Goal: Information Seeking & Learning: Understand process/instructions

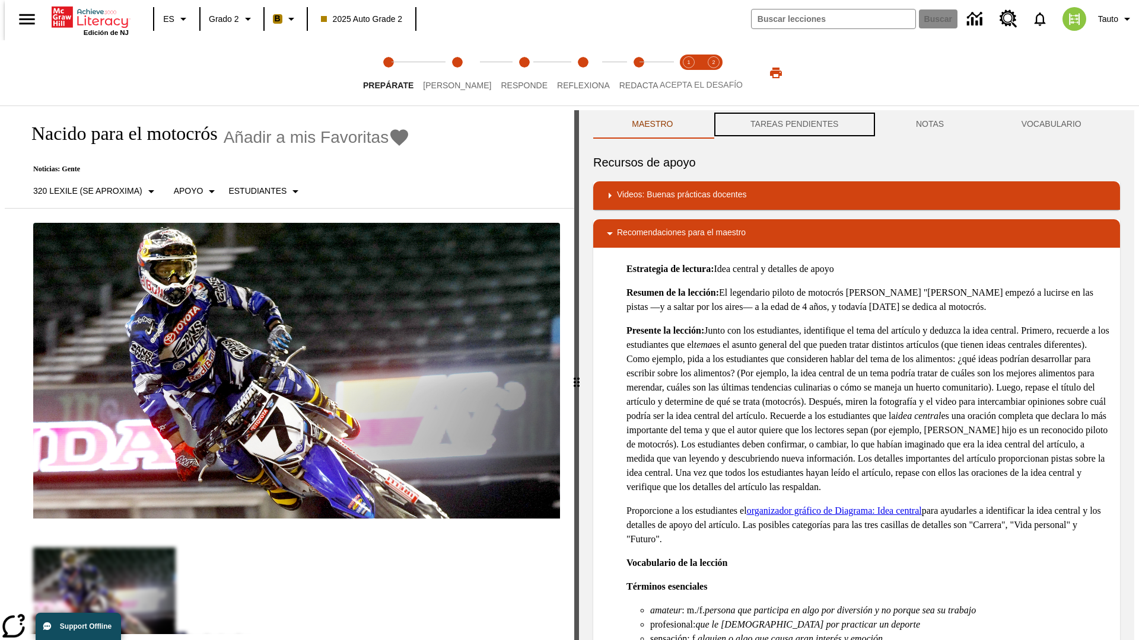
click at [793, 125] on button "TAREAS PENDIENTES" at bounding box center [794, 124] width 165 height 28
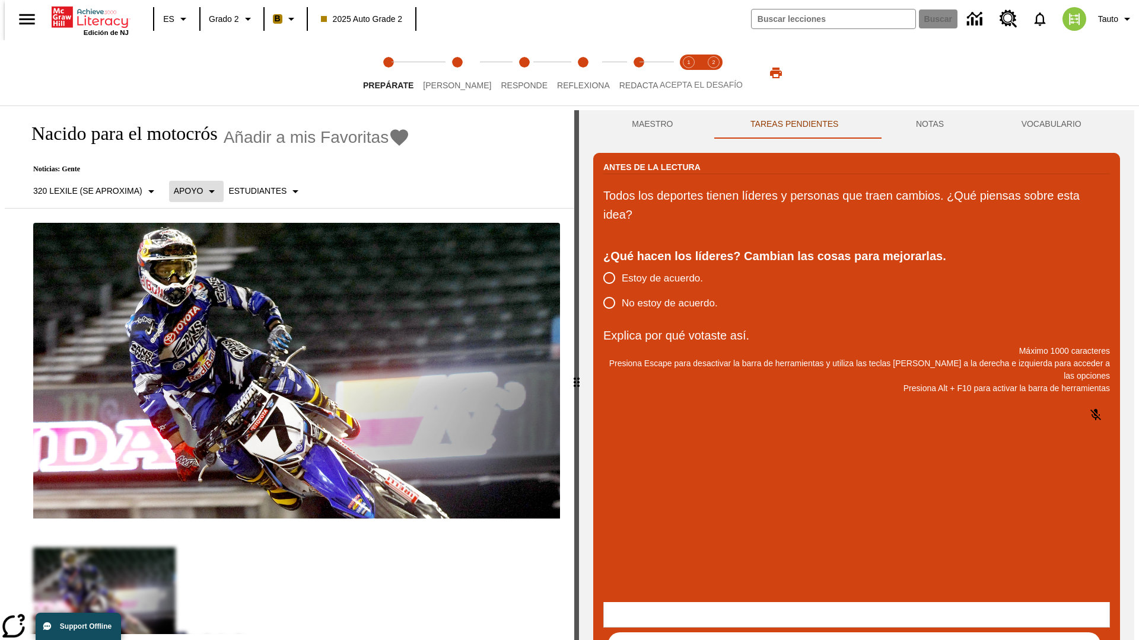
click at [190, 191] on p "Apoyo" at bounding box center [189, 191] width 30 height 12
click at [208, 260] on p "Apoyo" at bounding box center [208, 260] width 70 height 12
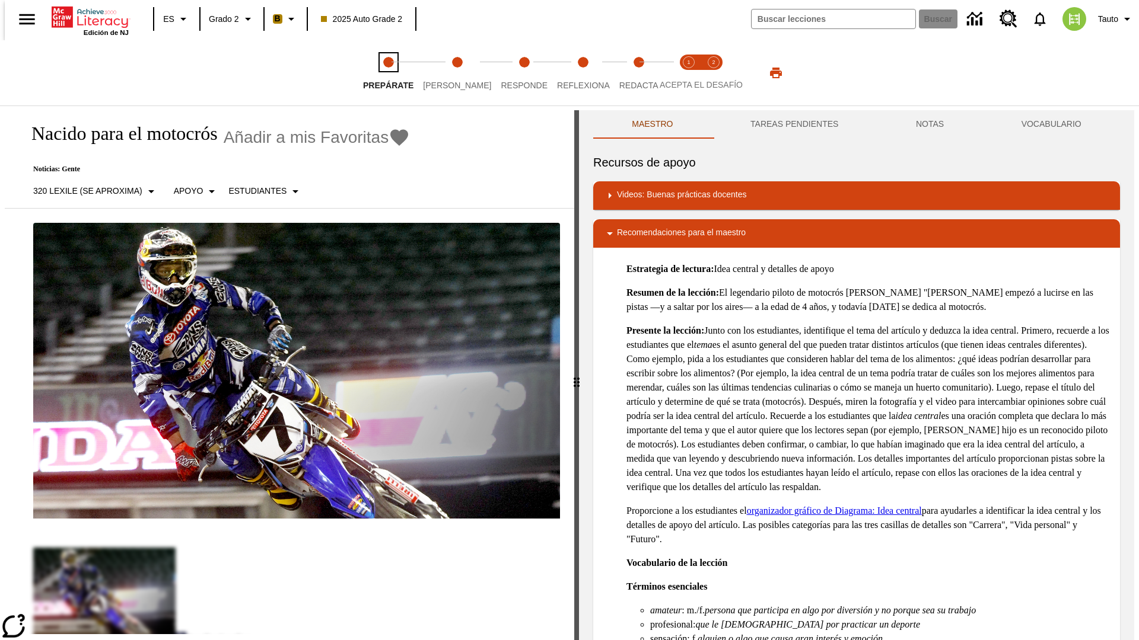
click at [388, 73] on span "Prepárate" at bounding box center [388, 80] width 50 height 21
click at [793, 125] on button "TAREAS PENDIENTES" at bounding box center [794, 124] width 165 height 28
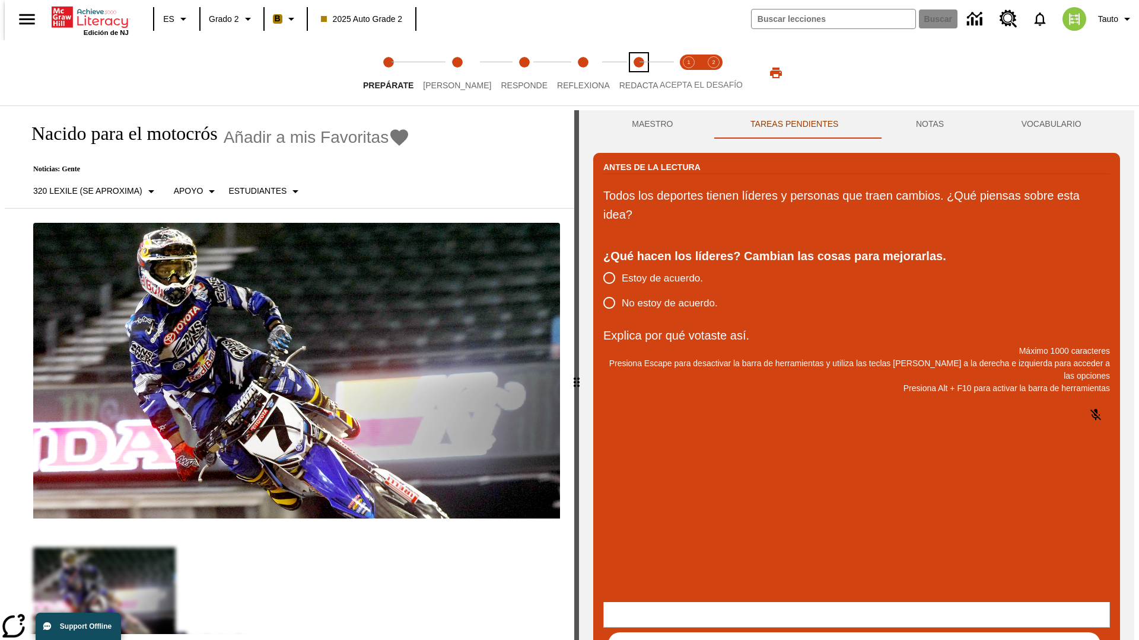
click at [626, 73] on span "Redacta" at bounding box center [638, 80] width 39 height 21
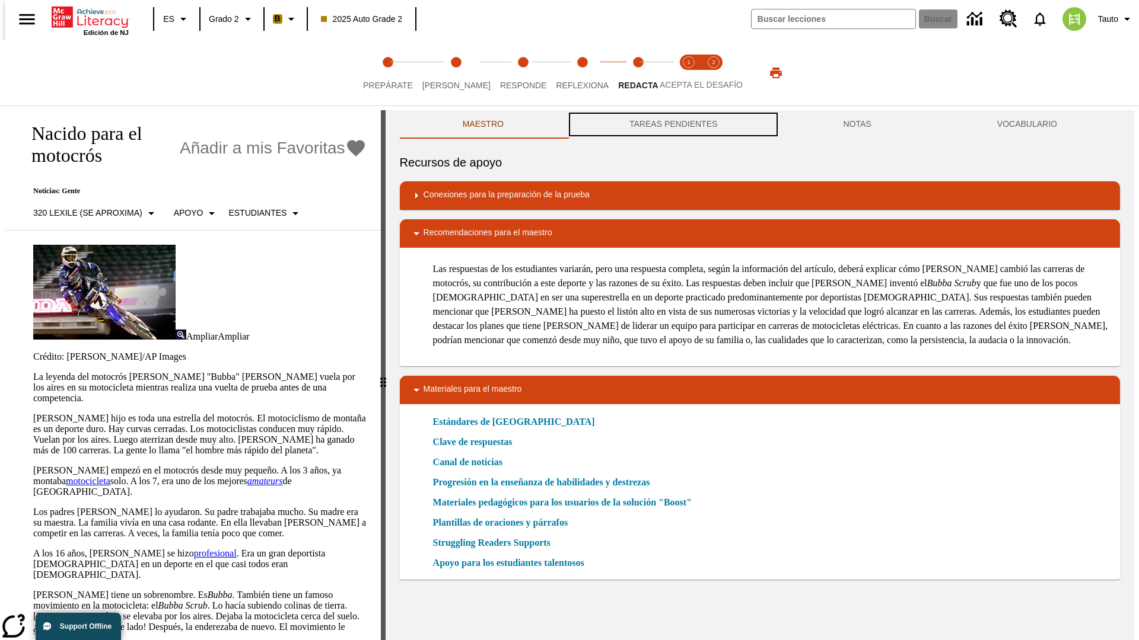
scroll to position [1, 0]
